Goal: Information Seeking & Learning: Learn about a topic

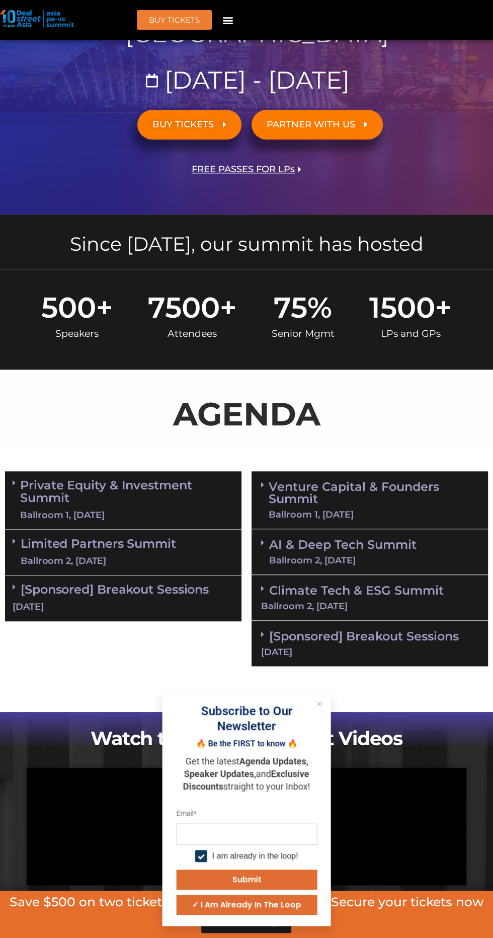
scroll to position [262, 0]
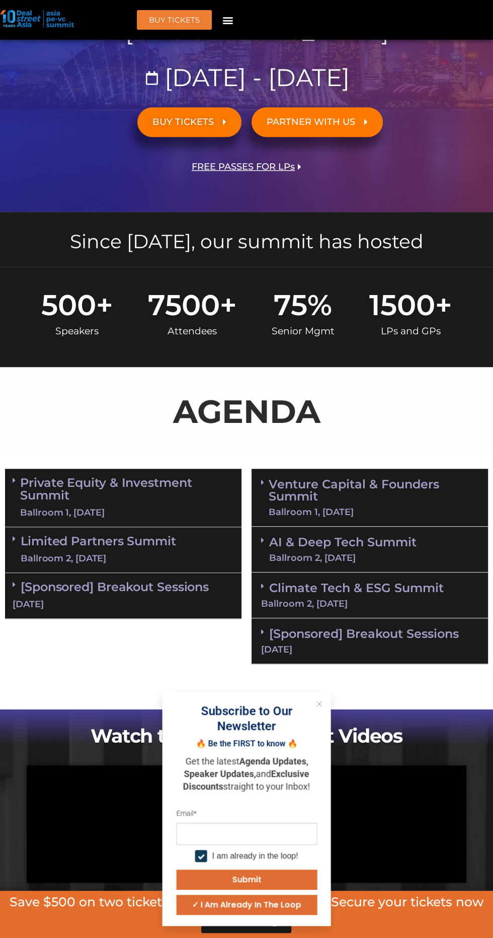
click at [174, 554] on div "Ballroom 2, [DATE]" at bounding box center [99, 558] width 156 height 13
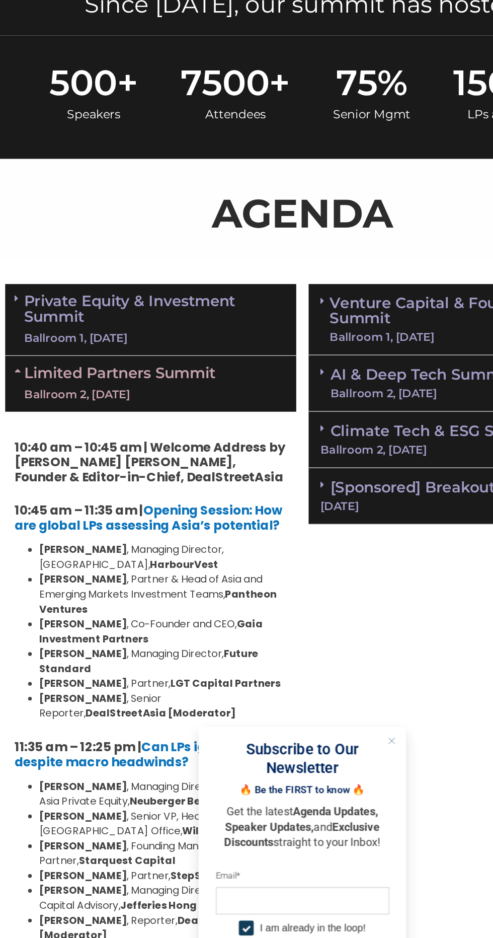
scroll to position [398, 0]
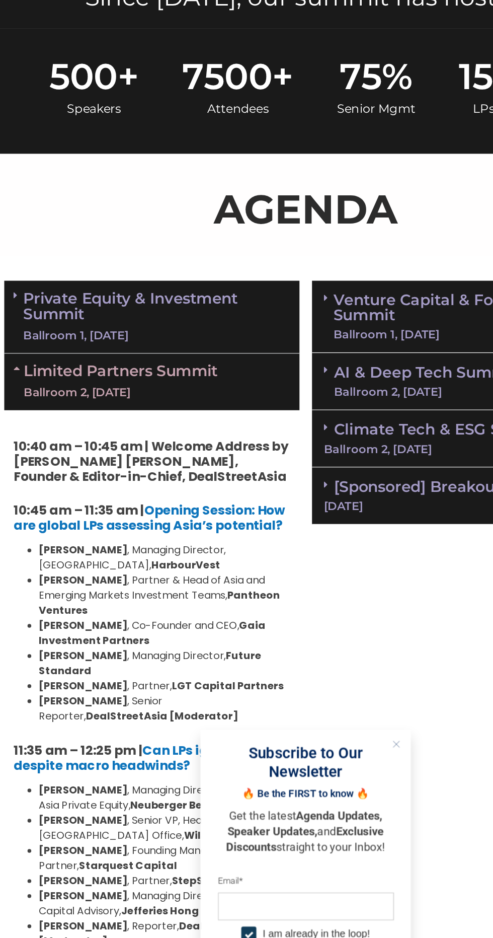
click at [319, 706] on line "Close" at bounding box center [319, 703] width 5 height 5
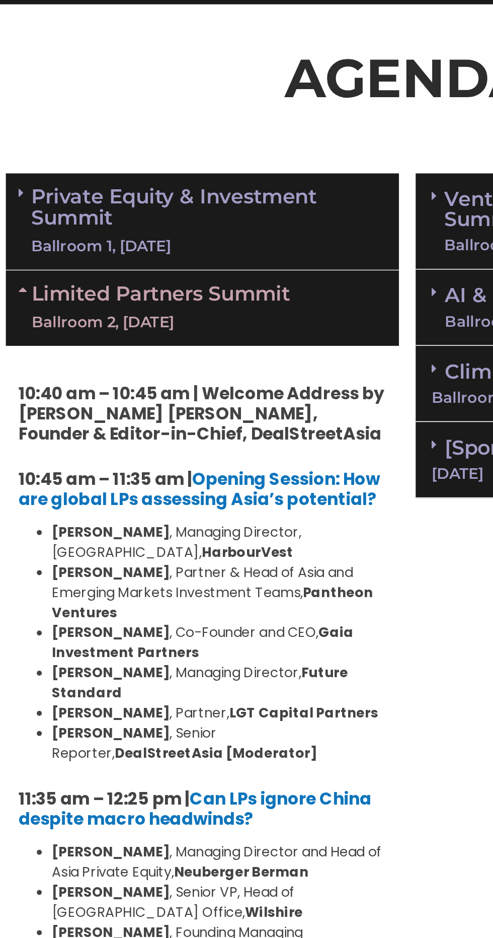
click at [165, 360] on link "Private Equity & Investment Summit Ballroom 1, [DATE]" at bounding box center [127, 361] width 214 height 43
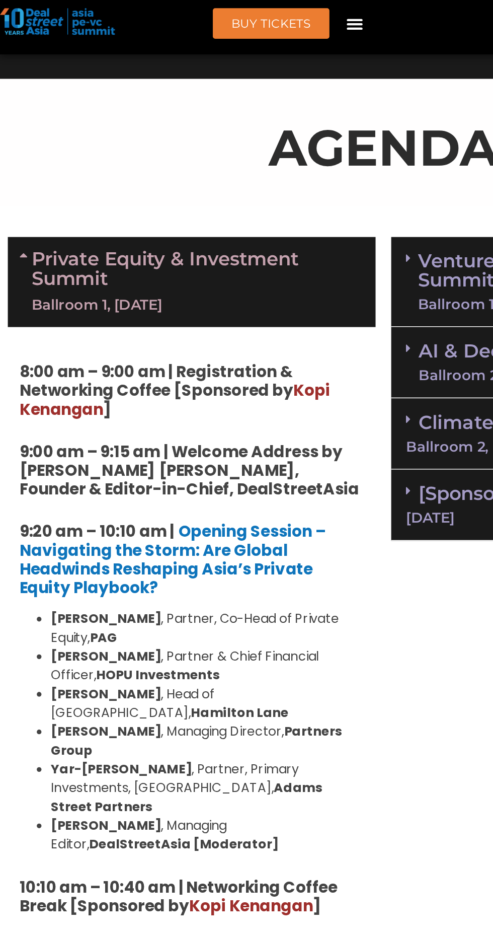
scroll to position [573, 0]
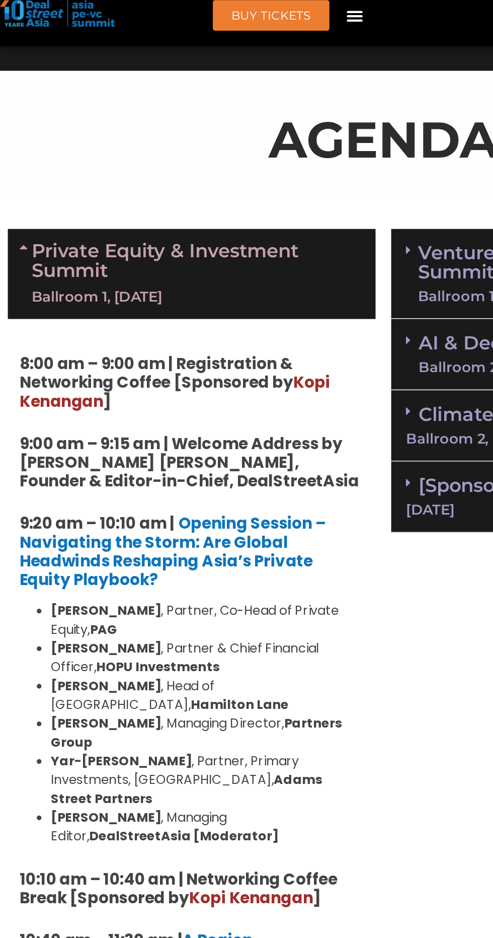
click at [91, 168] on link "Private Equity & Investment Summit Ballroom 1, [DATE]" at bounding box center [127, 186] width 214 height 43
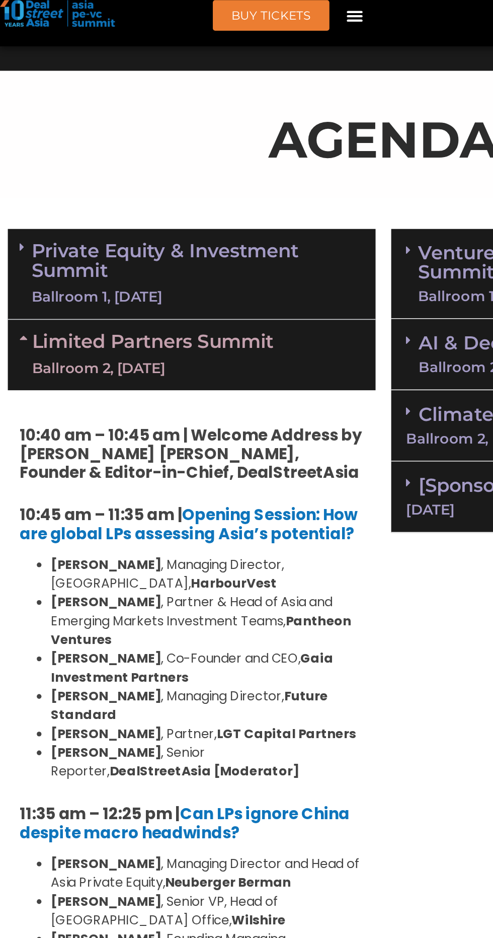
click at [30, 181] on link "Private Equity & Investment Summit Ballroom 1, [DATE]" at bounding box center [127, 186] width 214 height 43
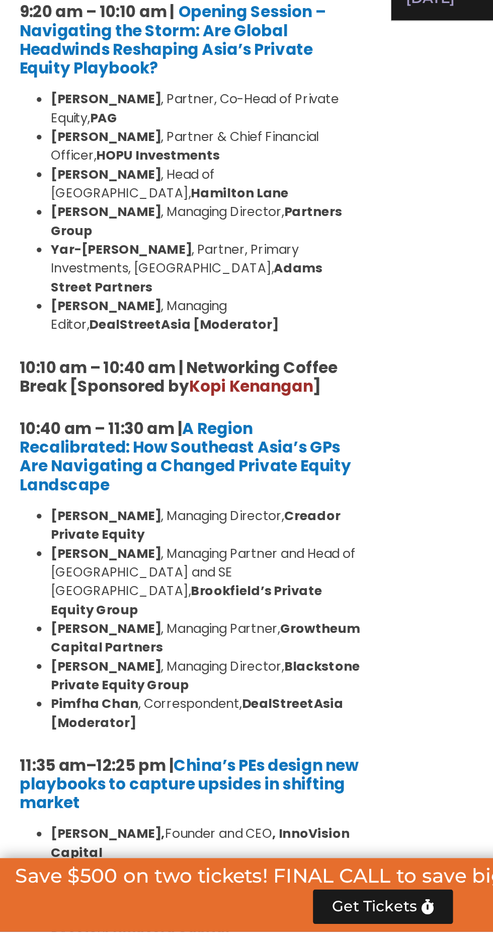
scroll to position [582, 0]
